Goal: Information Seeking & Learning: Learn about a topic

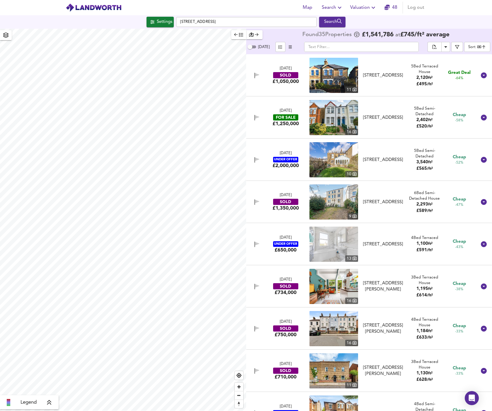
scroll to position [1097, 0]
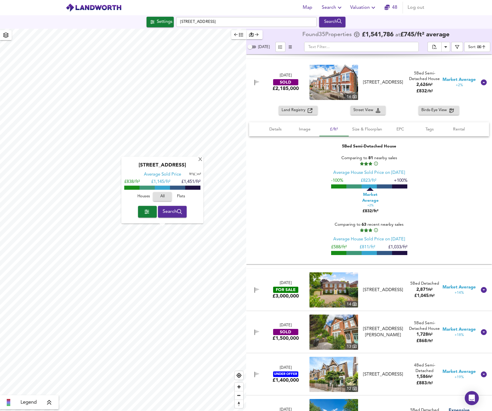
click at [145, 196] on span "Houses" at bounding box center [144, 196] width 16 height 7
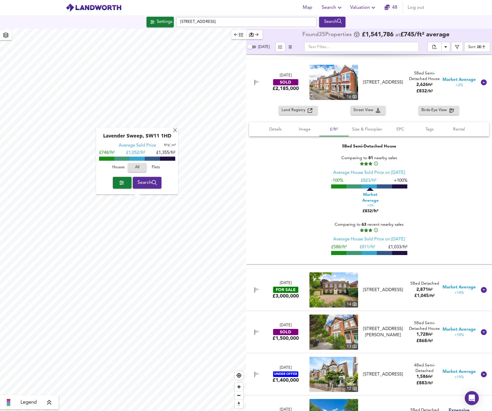
click at [122, 166] on span "Houses" at bounding box center [118, 167] width 16 height 7
drag, startPoint x: 146, startPoint y: 137, endPoint x: 171, endPoint y: 139, distance: 25.0
click at [171, 139] on div "Lavender Sweep, SW11 1HD" at bounding box center [137, 138] width 76 height 9
copy div "SW11 1HD"
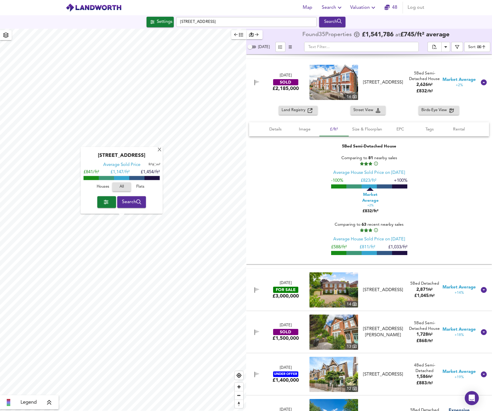
click at [127, 154] on div "[STREET_ADDRESS]" at bounding box center [122, 157] width 76 height 9
drag, startPoint x: 127, startPoint y: 155, endPoint x: 152, endPoint y: 155, distance: 24.3
click at [152, 155] on div "[STREET_ADDRESS]" at bounding box center [122, 157] width 76 height 9
copy div "SW11 6PB"
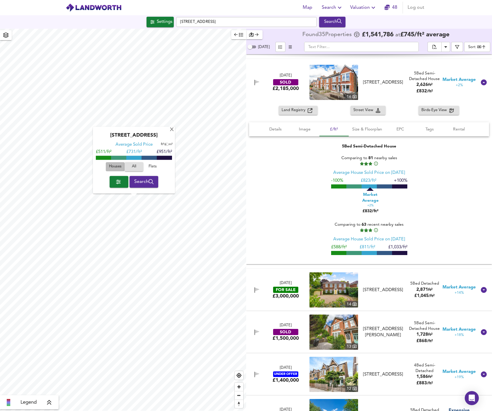
click at [118, 169] on span "Houses" at bounding box center [115, 166] width 16 height 7
click at [170, 130] on div "X" at bounding box center [171, 130] width 5 height 6
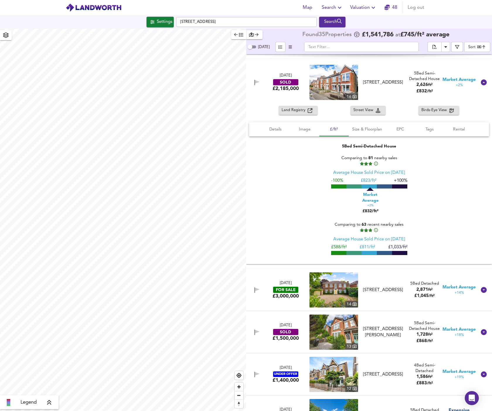
click at [0, 118] on html "Map Search Valuation [STREET_ADDRESS] Search Legend Found 35 Propert ies £ 1,54…" at bounding box center [246, 205] width 492 height 411
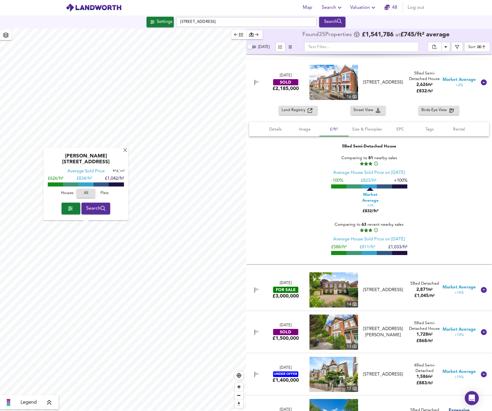
click at [71, 194] on span "Houses" at bounding box center [67, 193] width 16 height 7
drag, startPoint x: 93, startPoint y: 162, endPoint x: 114, endPoint y: 162, distance: 21.1
click at [114, 162] on div "[PERSON_NAME][STREET_ADDRESS]" at bounding box center [85, 161] width 79 height 15
copy div "SW4 7JR"
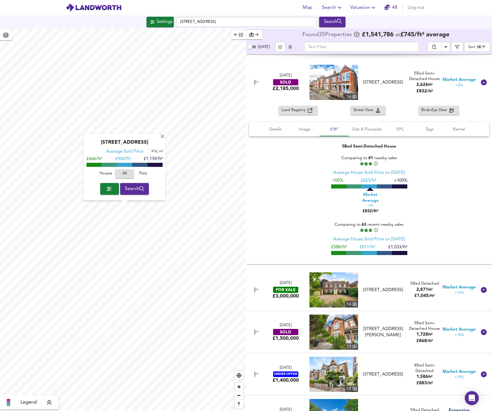
click at [97, 171] on button "Houses" at bounding box center [105, 173] width 19 height 9
drag, startPoint x: 132, startPoint y: 142, endPoint x: 159, endPoint y: 142, distance: 26.4
click at [159, 142] on div "[STREET_ADDRESS]" at bounding box center [124, 144] width 76 height 9
copy div "SW12 8AE"
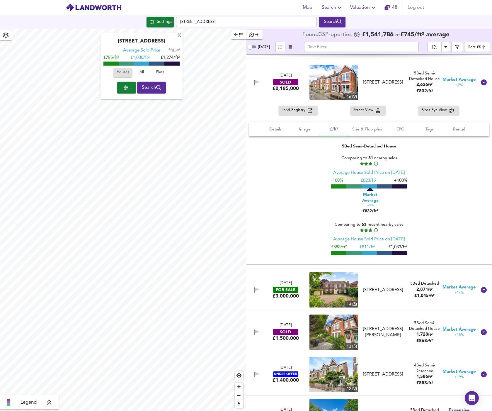
click at [168, 95] on div "[GEOGRAPHIC_DATA] Average Sold Price ft² m² £785/ft² £ 1,030/ft² £1,274/ft² Hou…" at bounding box center [123, 220] width 246 height 382
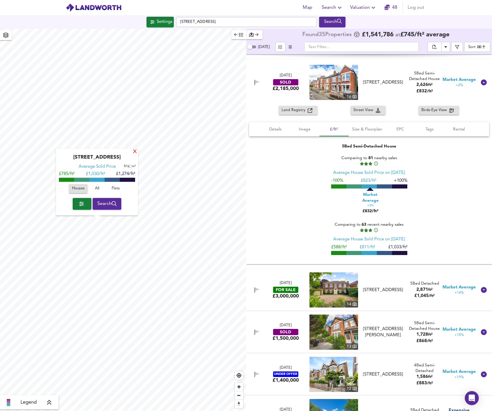
click at [133, 151] on div "X" at bounding box center [134, 152] width 5 height 6
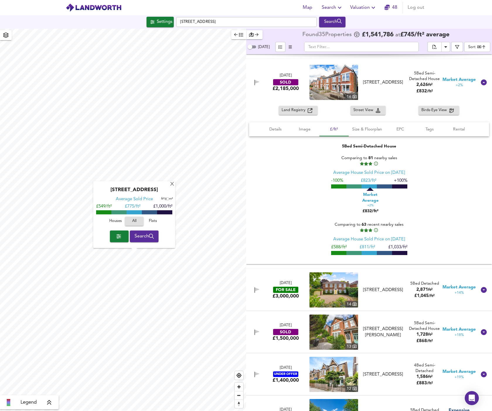
click at [116, 223] on span "Houses" at bounding box center [116, 221] width 16 height 7
drag, startPoint x: 144, startPoint y: 190, endPoint x: 170, endPoint y: 189, distance: 25.2
click at [170, 189] on div "[STREET_ADDRESS]" at bounding box center [134, 191] width 76 height 9
copy div "SW12 0DP"
